Goal: Transaction & Acquisition: Download file/media

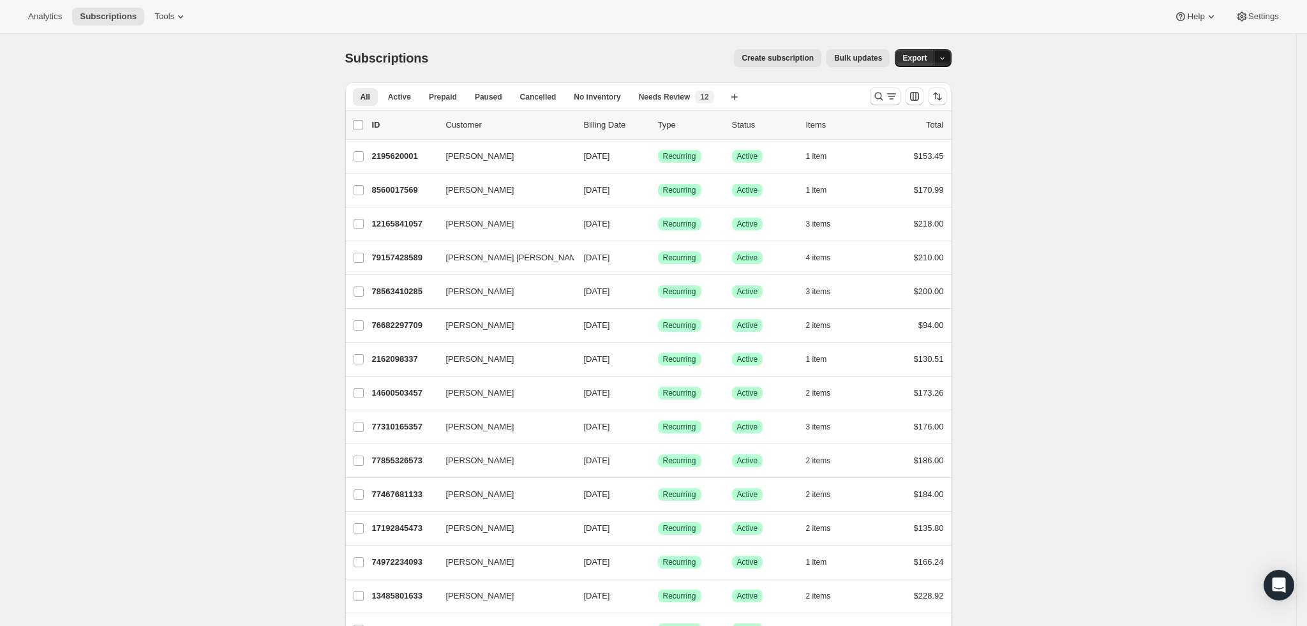
click at [952, 56] on button "button" at bounding box center [943, 58] width 18 height 18
click at [922, 50] on button "Export" at bounding box center [915, 58] width 40 height 18
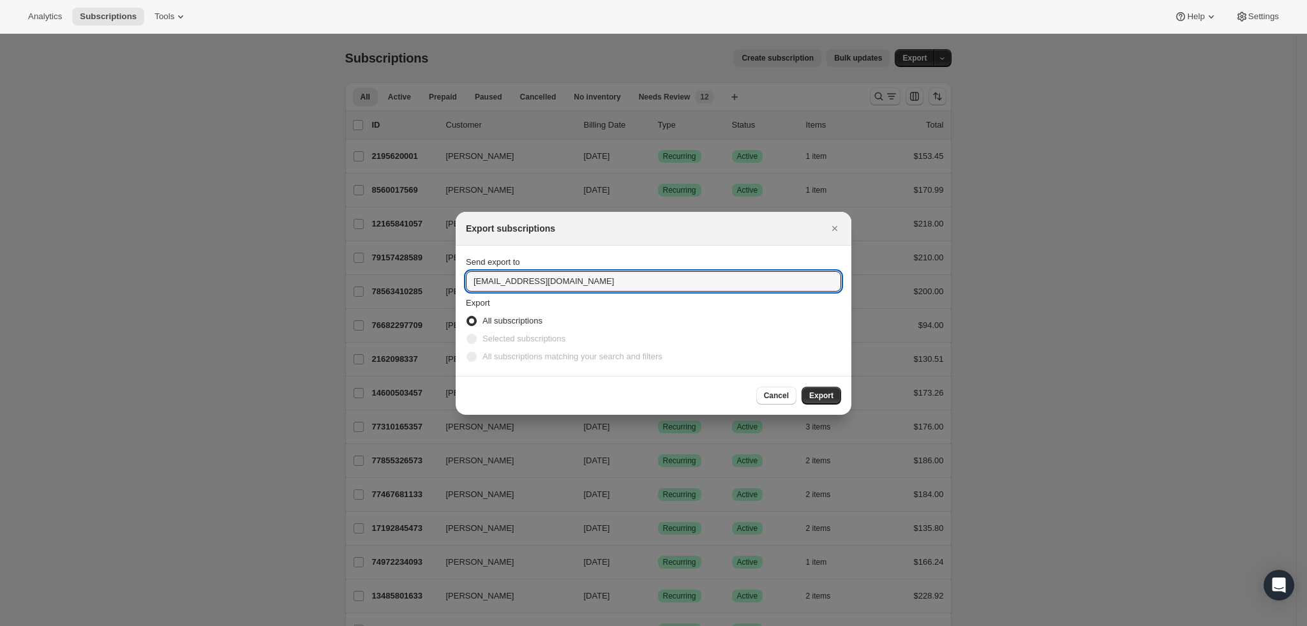
drag, startPoint x: 504, startPoint y: 277, endPoint x: 462, endPoint y: 284, distance: 42.7
click at [462, 284] on section "Send export to support@sea2table.com Export All subscriptions Selected subscrip…" at bounding box center [654, 311] width 396 height 130
type input "tyler@sea2table.com"
click at [825, 394] on span "Export" at bounding box center [821, 396] width 24 height 10
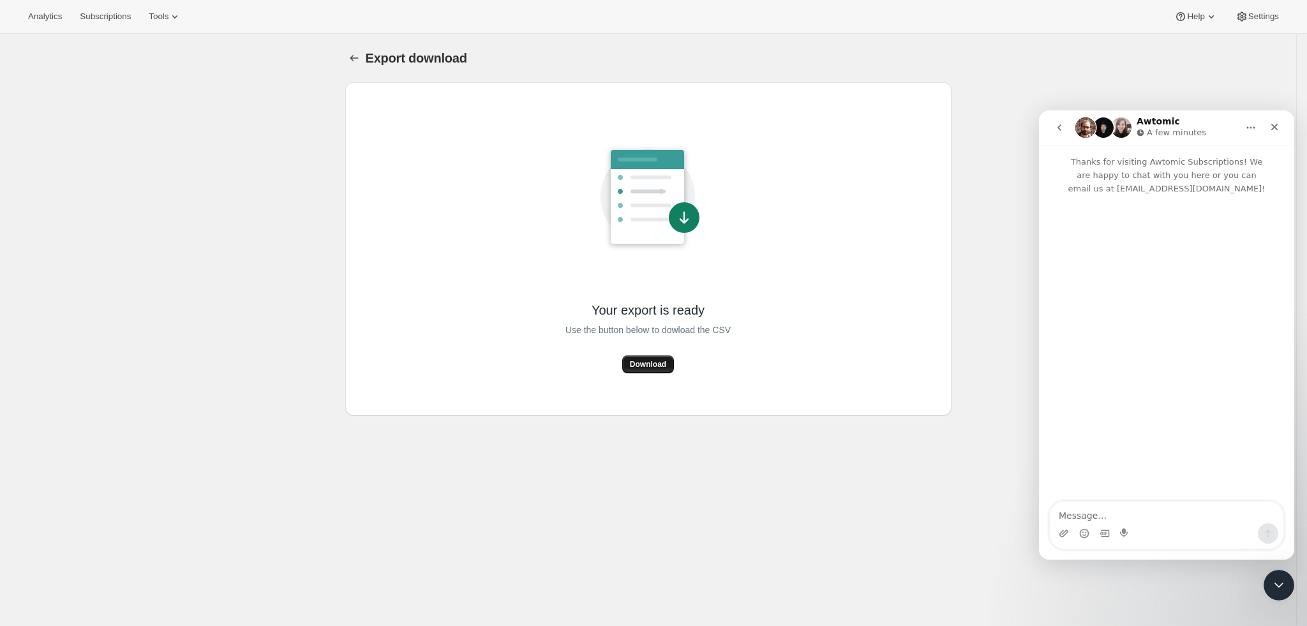
click at [649, 366] on span "Download" at bounding box center [648, 364] width 36 height 10
